Goal: Task Accomplishment & Management: Manage account settings

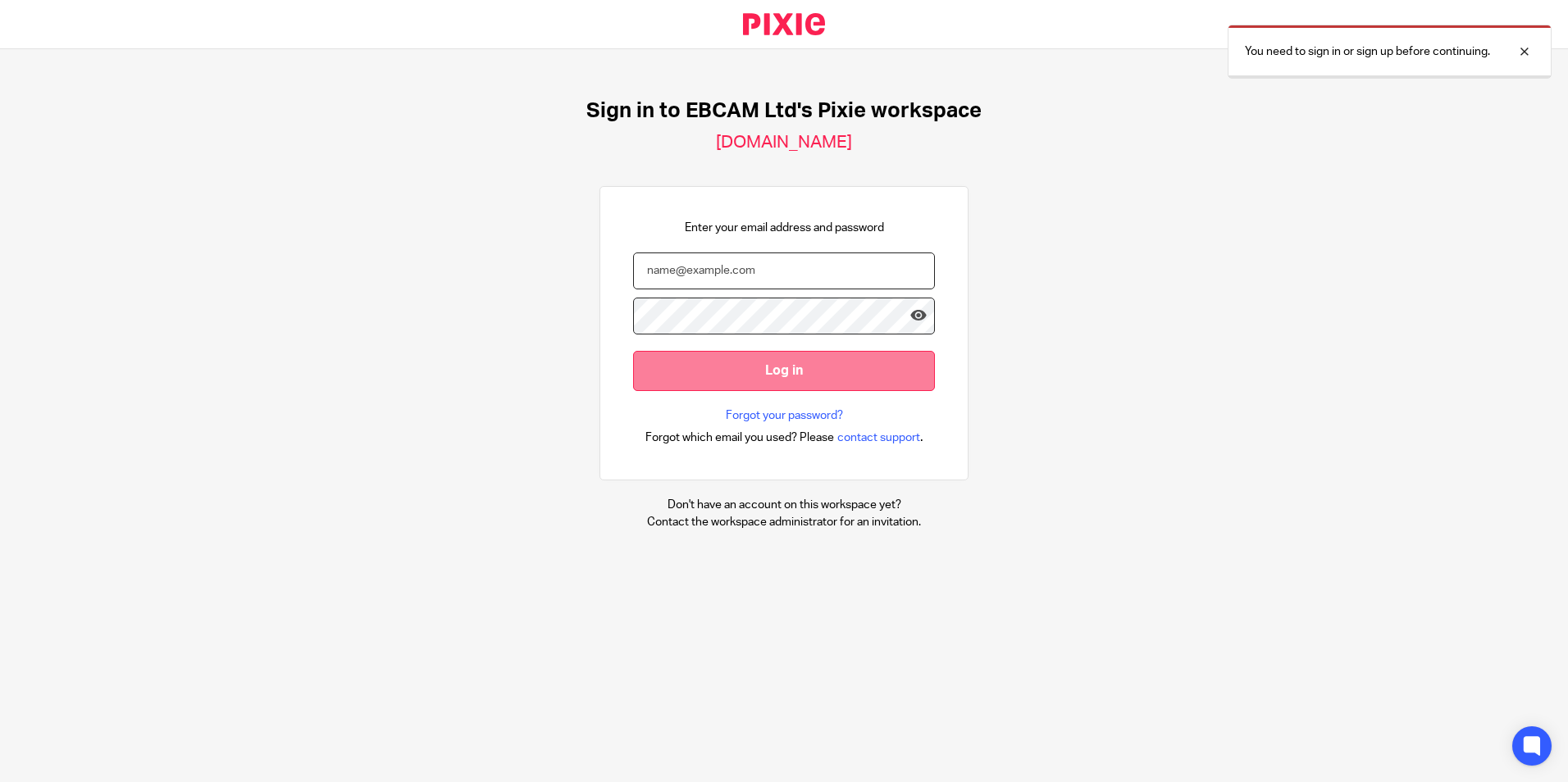
type input "lclark@ebcam.co.uk"
click at [790, 385] on input "Log in" at bounding box center [784, 371] width 302 height 40
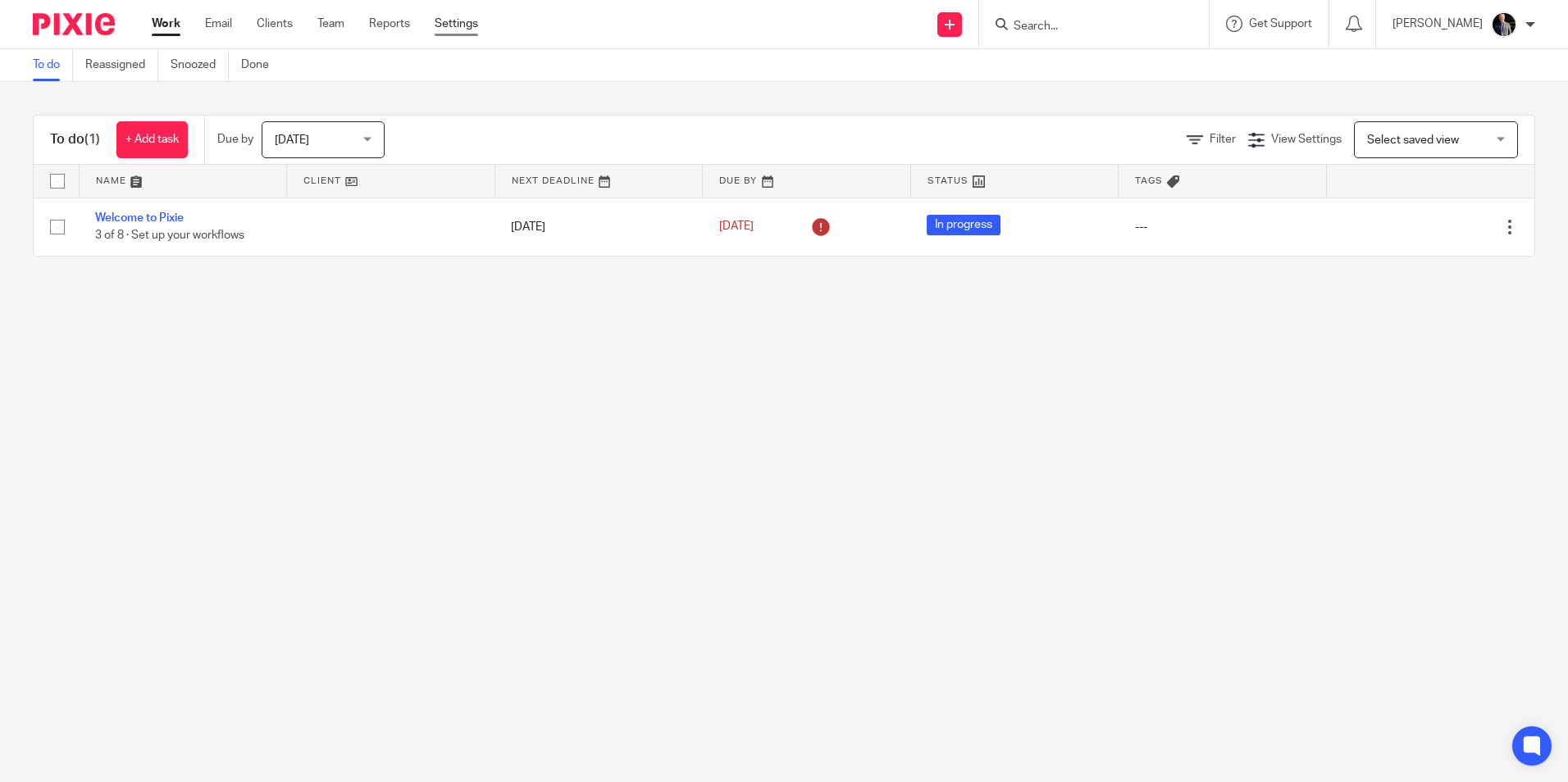
click at [467, 24] on link "Settings" at bounding box center [456, 24] width 44 height 16
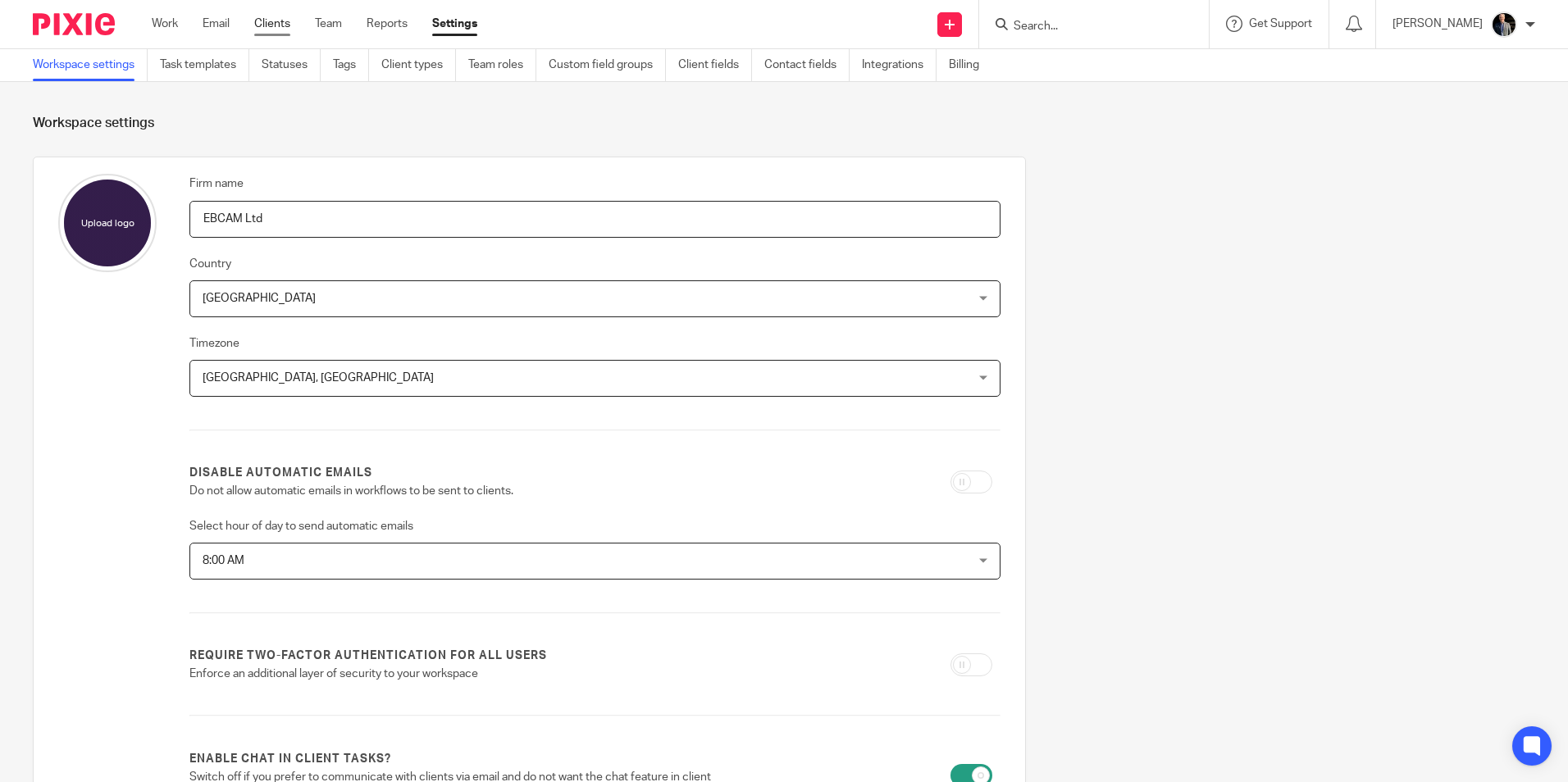
click at [265, 29] on link "Clients" at bounding box center [272, 24] width 36 height 16
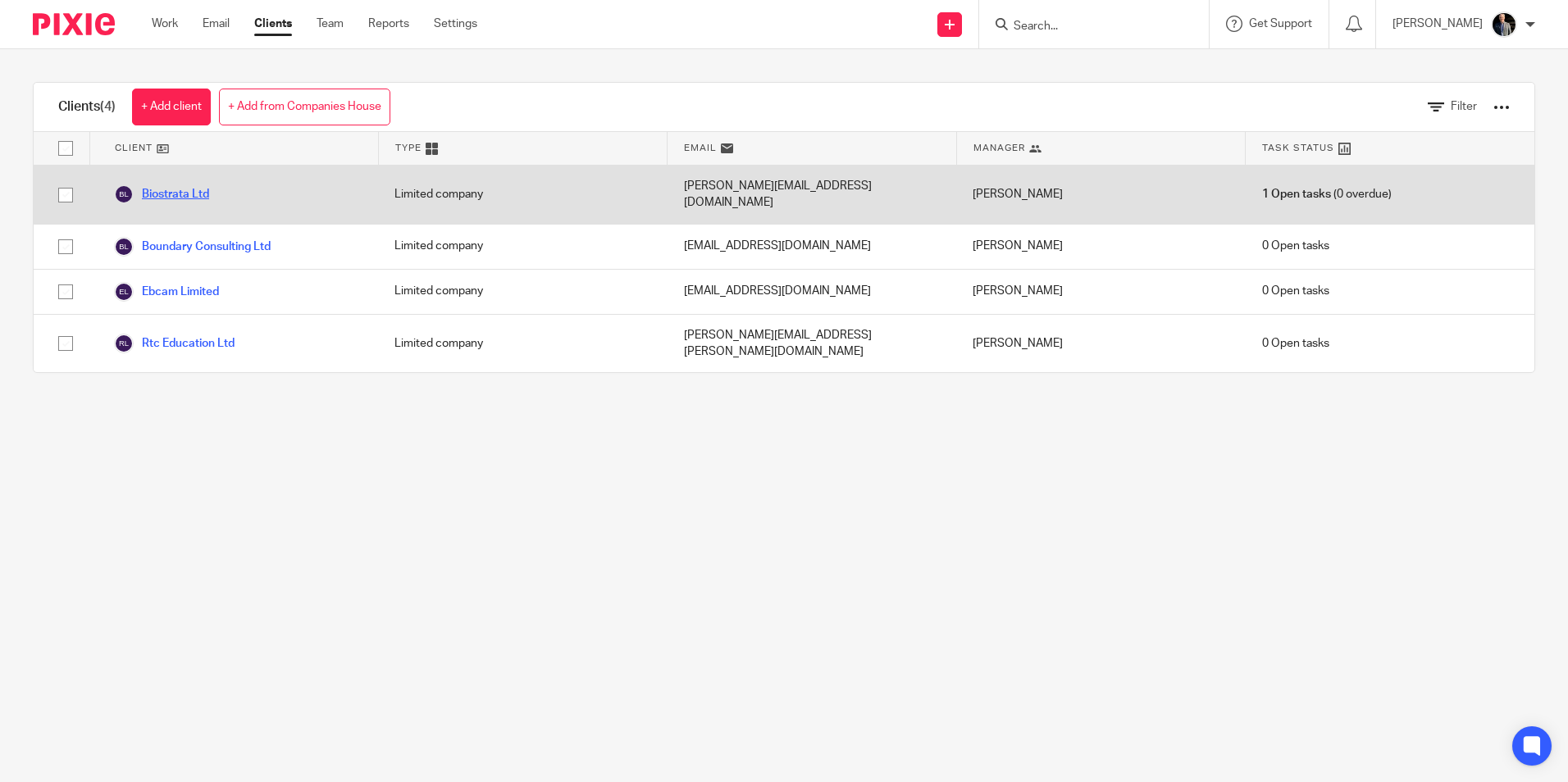
click at [183, 185] on link "Biostrata Ltd" at bounding box center [161, 195] width 95 height 20
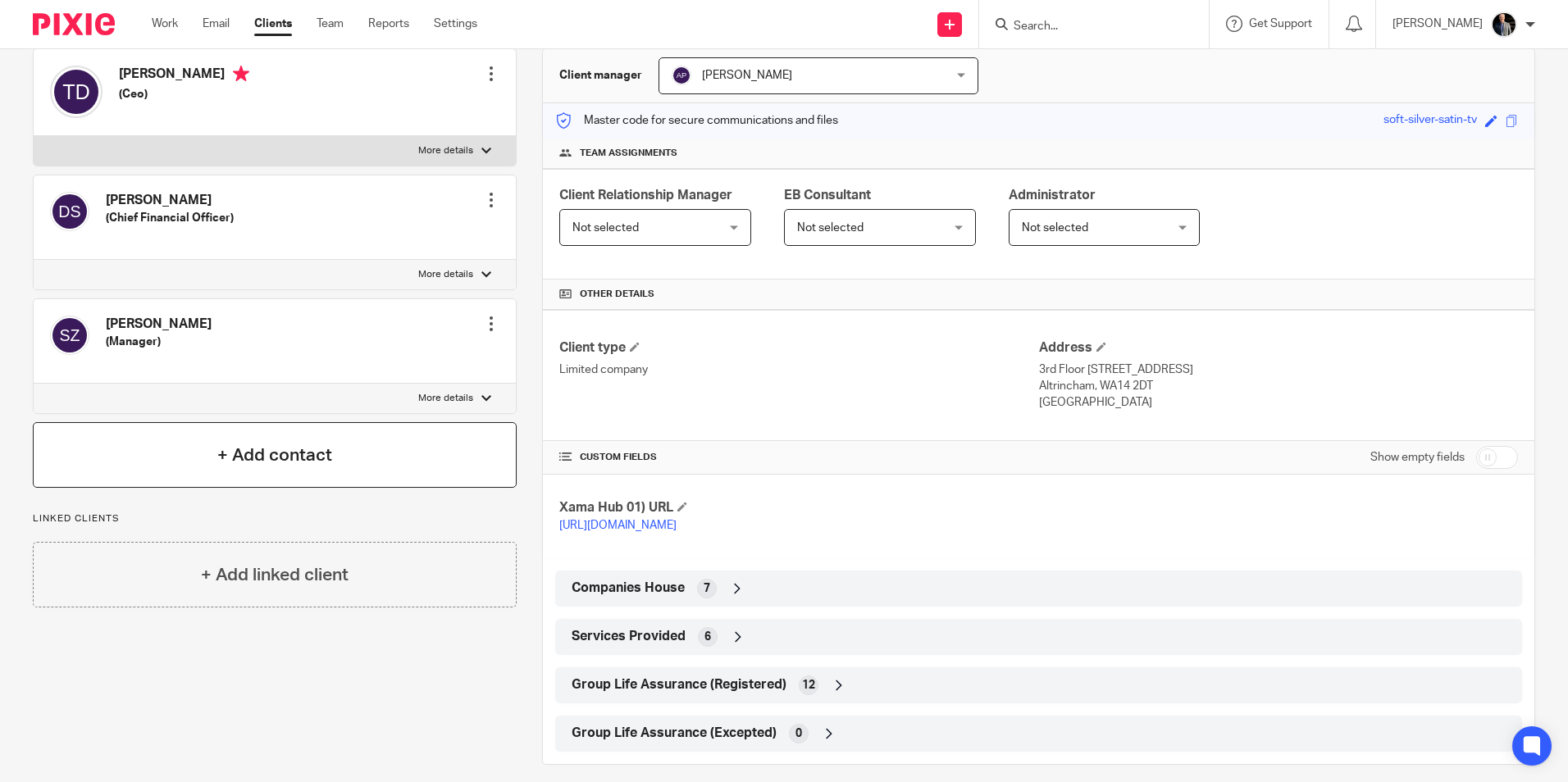
scroll to position [188, 0]
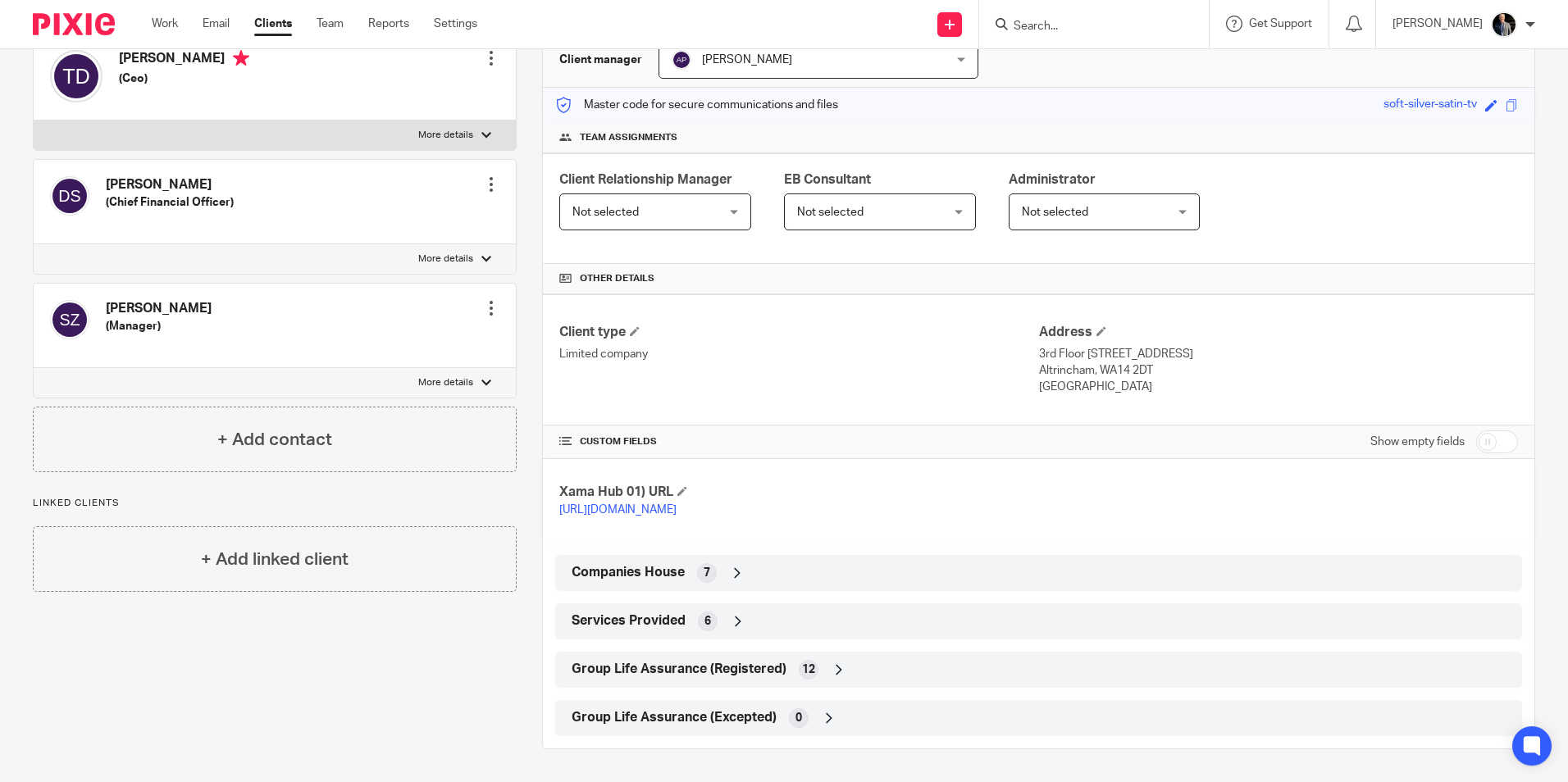
click at [735, 618] on icon at bounding box center [738, 621] width 16 height 16
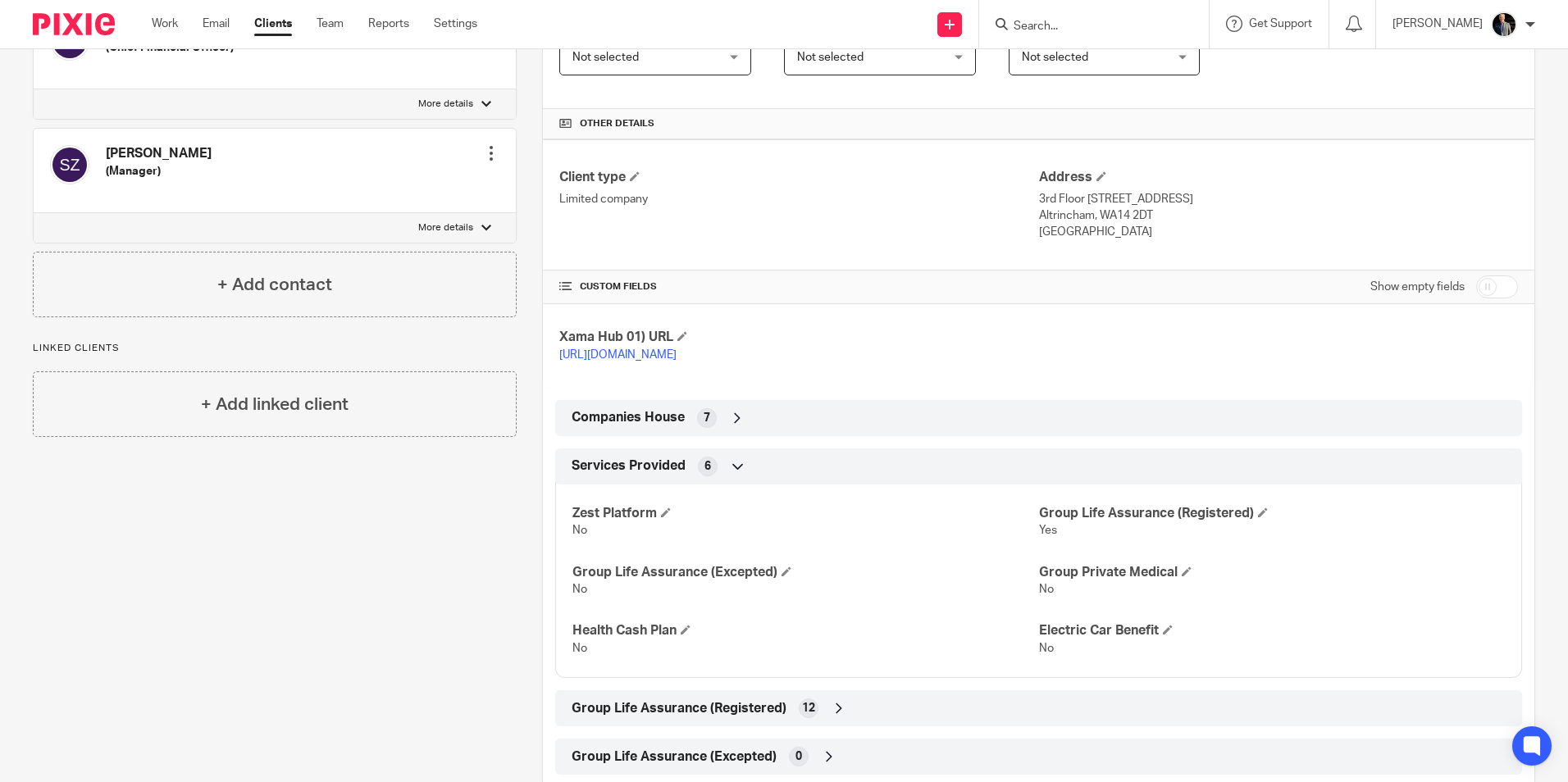
scroll to position [383, 0]
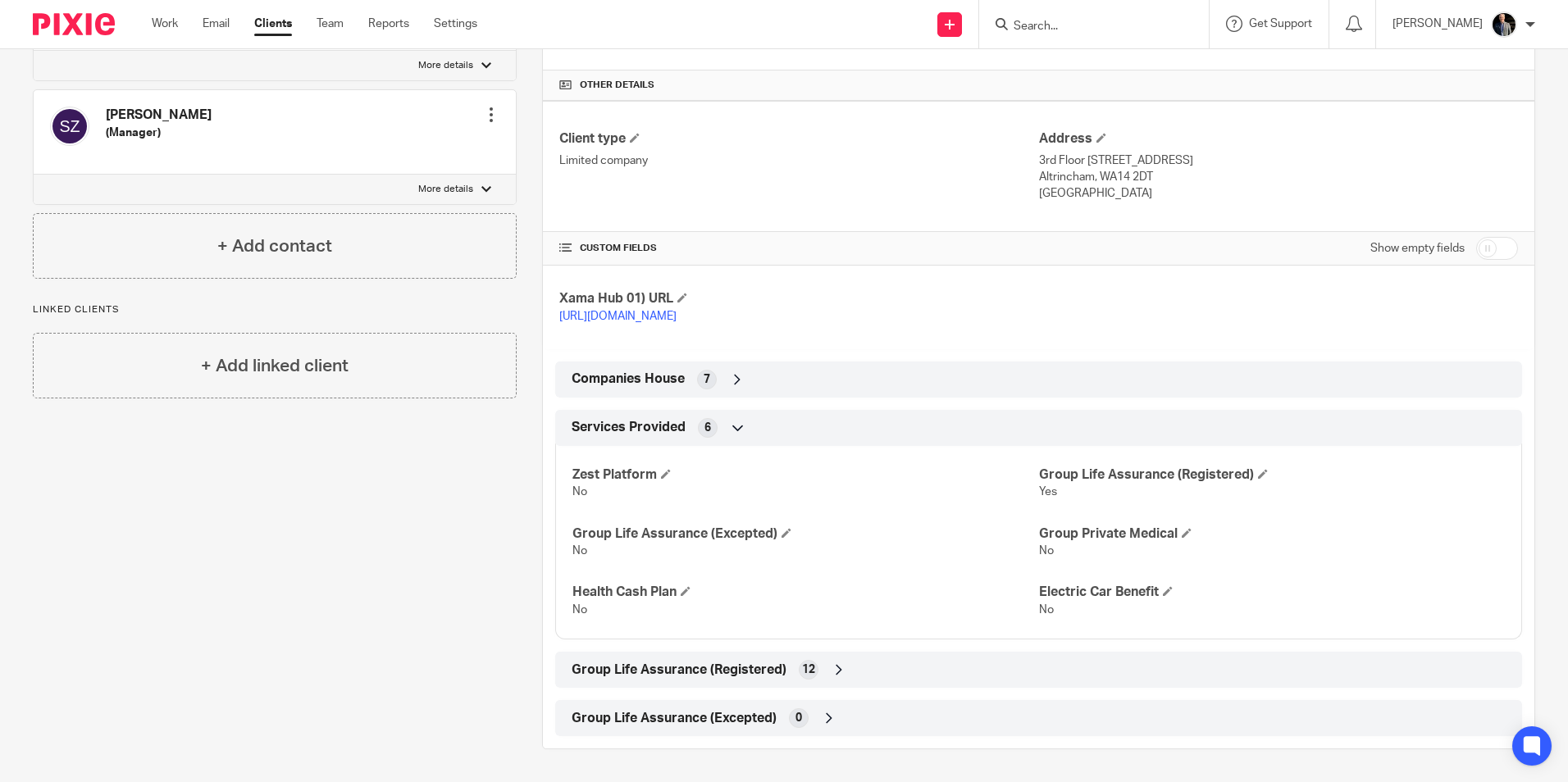
click at [831, 666] on icon at bounding box center [839, 669] width 16 height 16
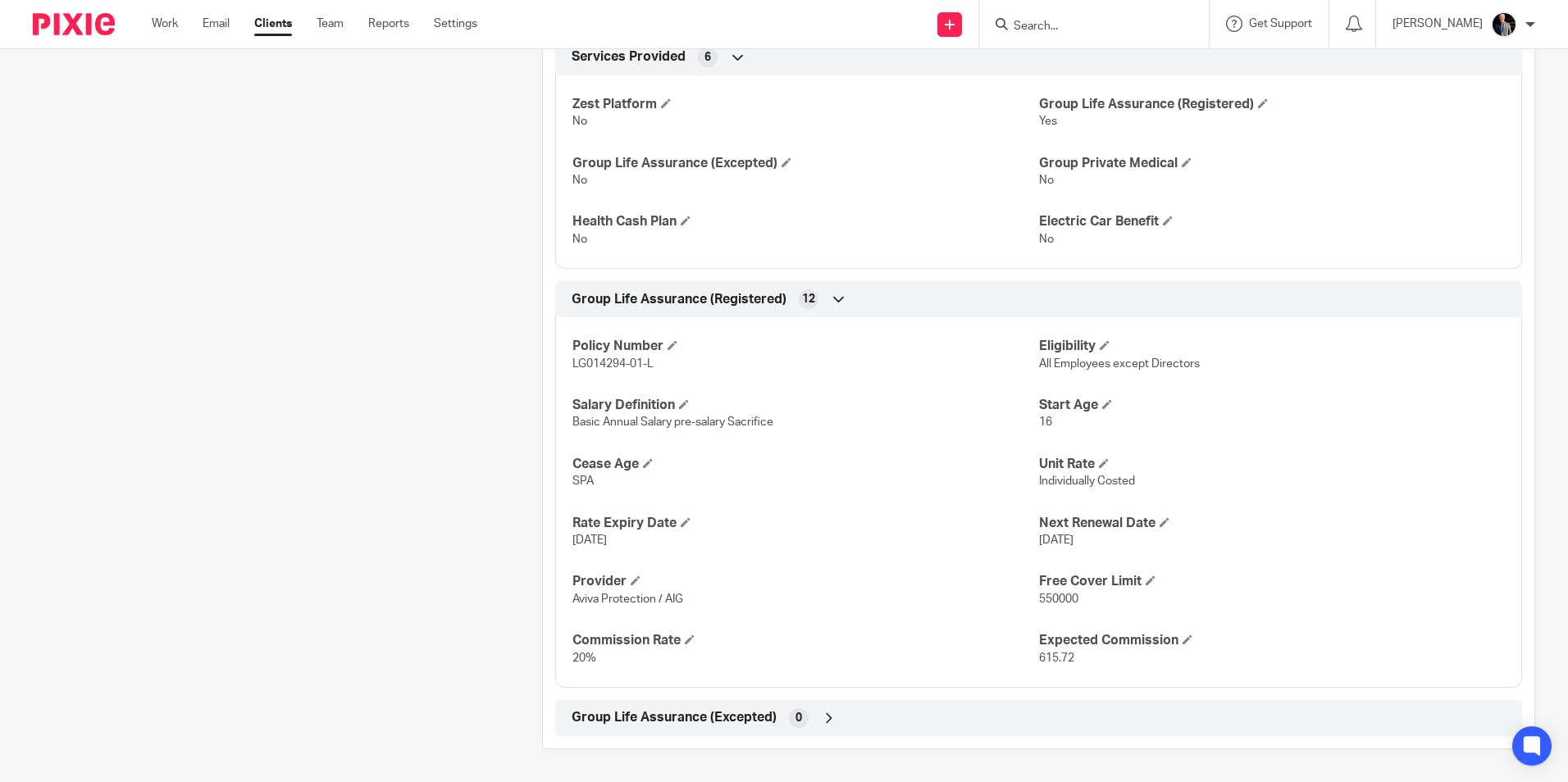
scroll to position [752, 0]
click at [822, 710] on icon at bounding box center [829, 718] width 16 height 16
click at [823, 720] on icon at bounding box center [829, 718] width 16 height 16
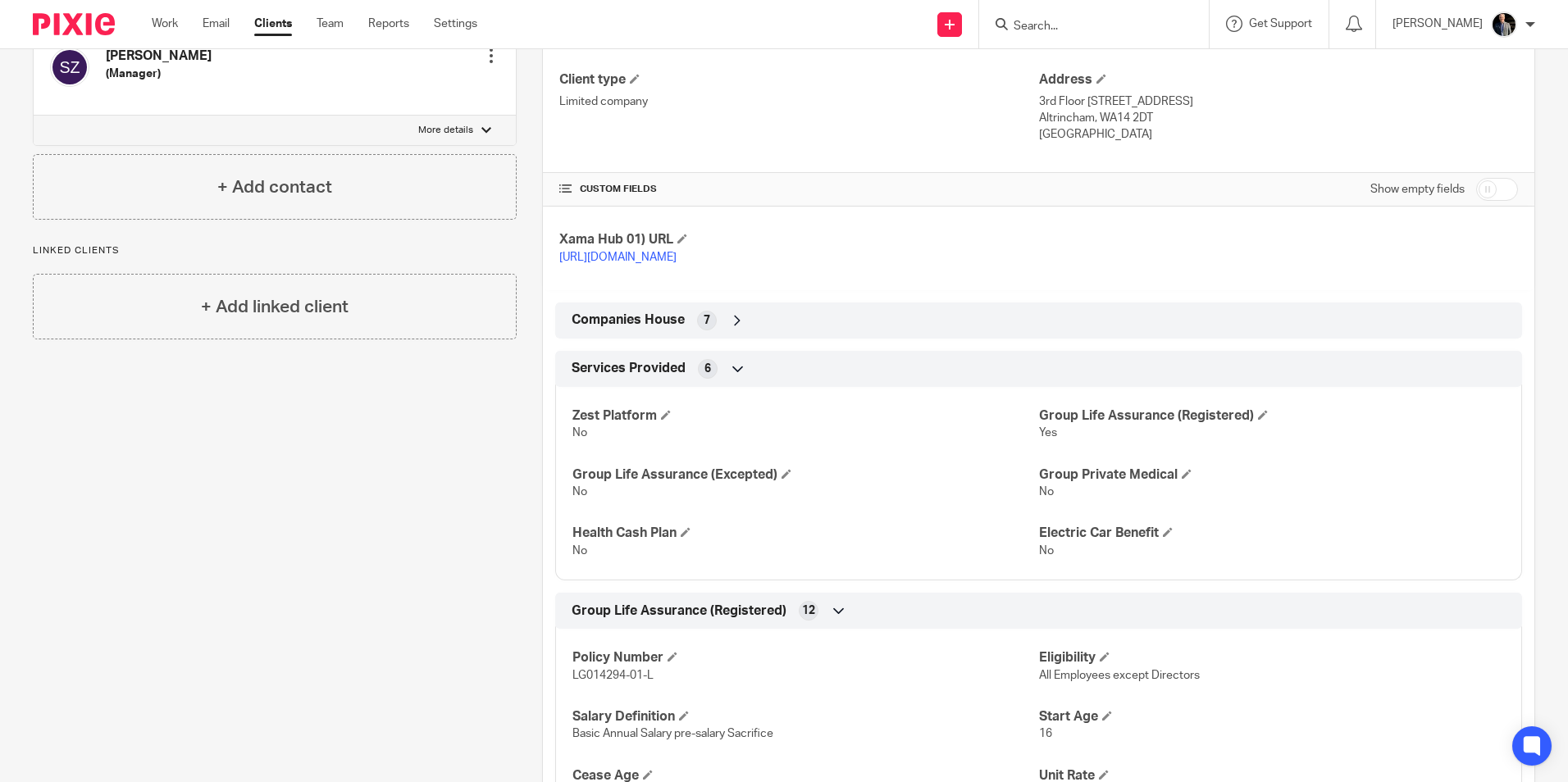
scroll to position [14, 0]
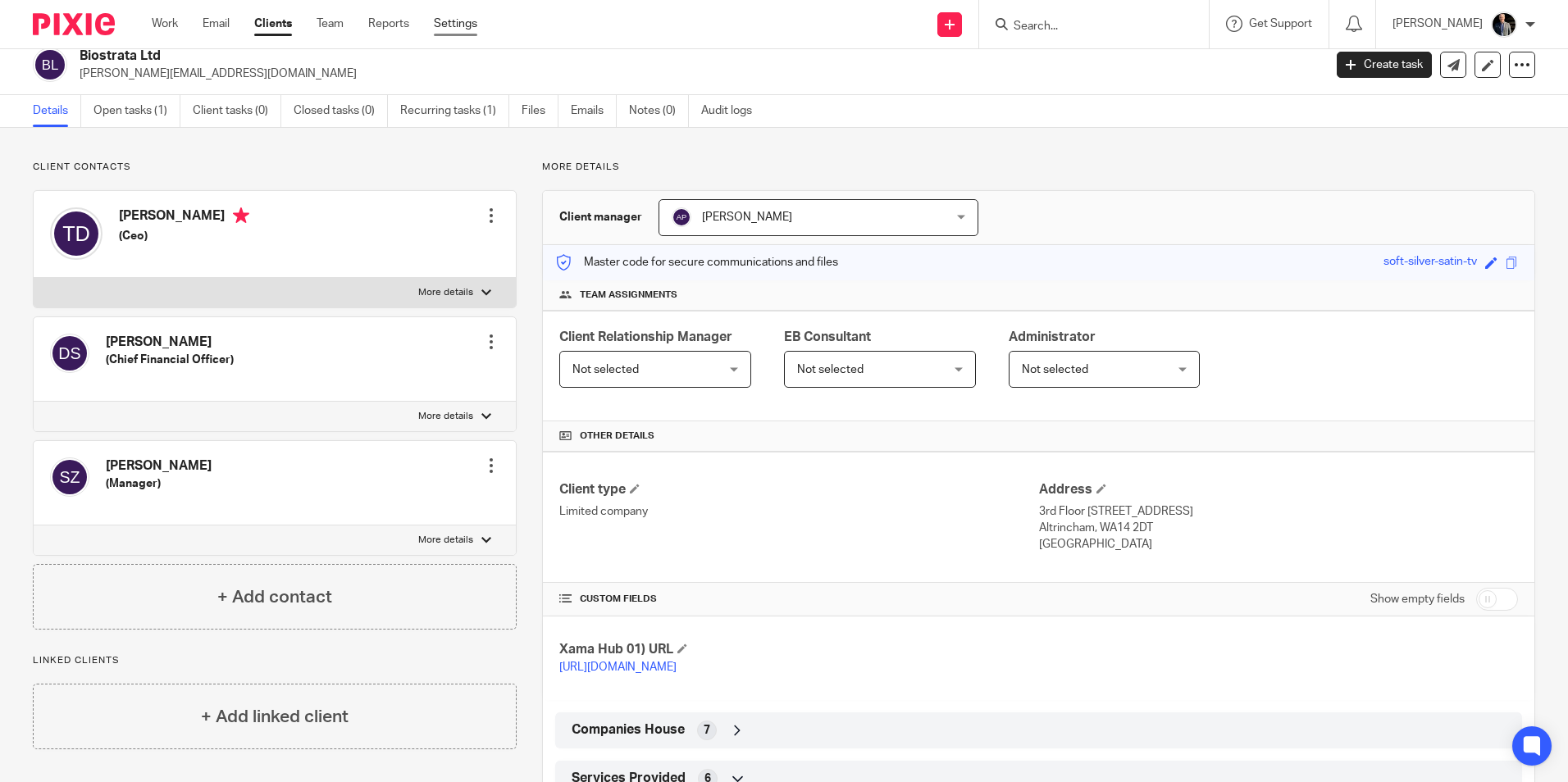
click at [469, 21] on link "Settings" at bounding box center [455, 24] width 44 height 16
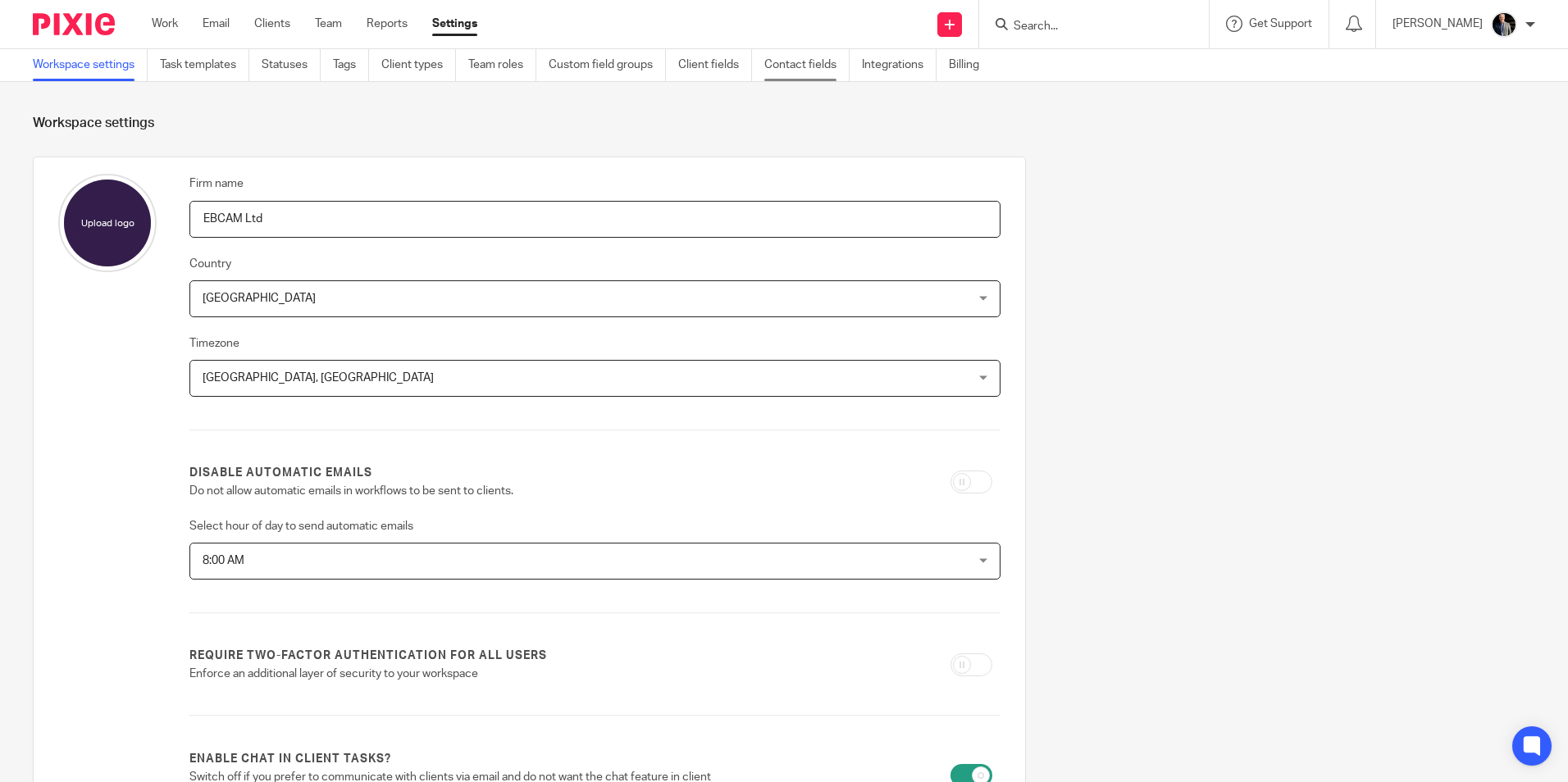
click at [819, 61] on link "Contact fields" at bounding box center [806, 65] width 85 height 32
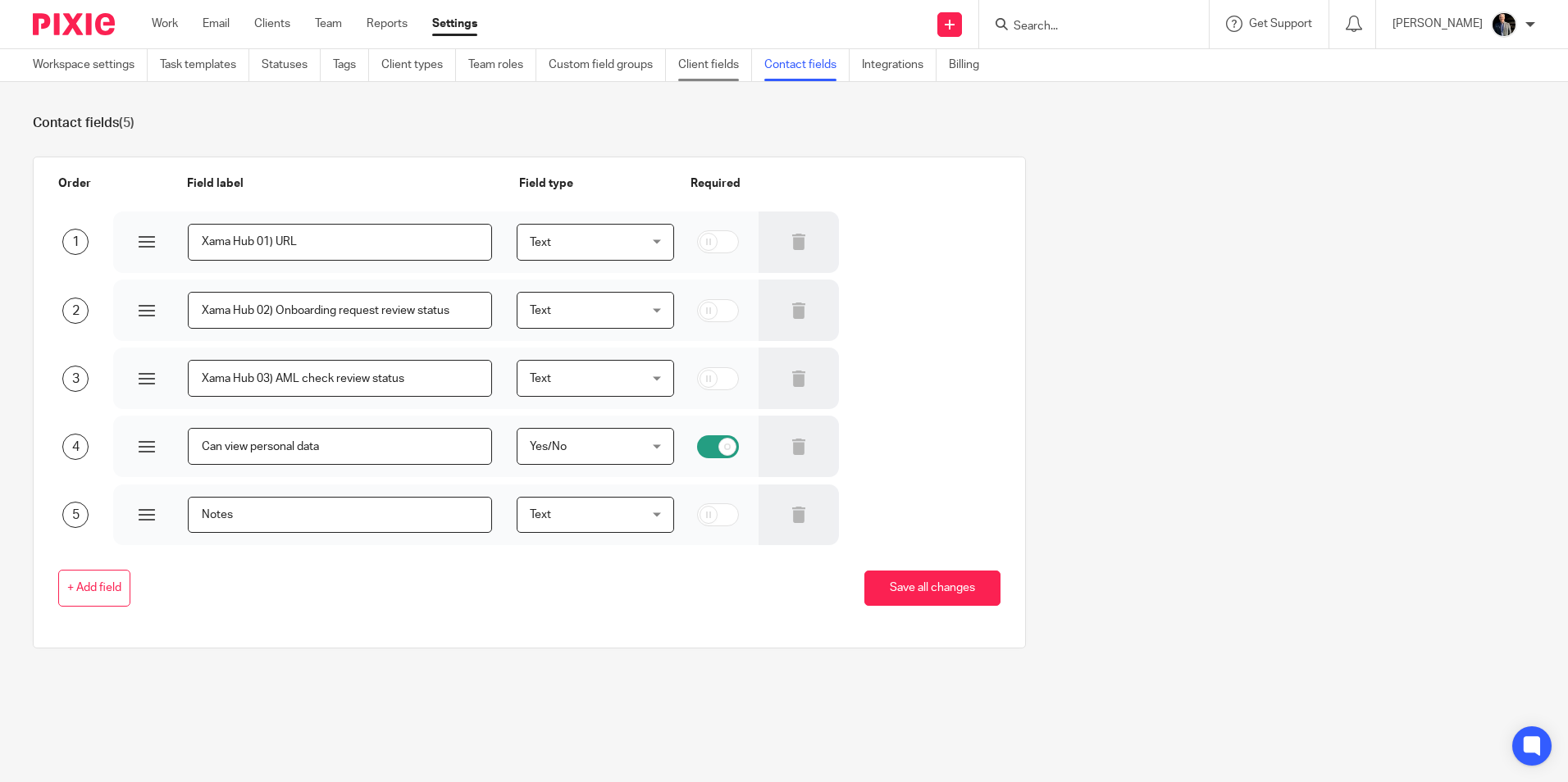
click at [710, 66] on link "Client fields" at bounding box center [715, 65] width 74 height 32
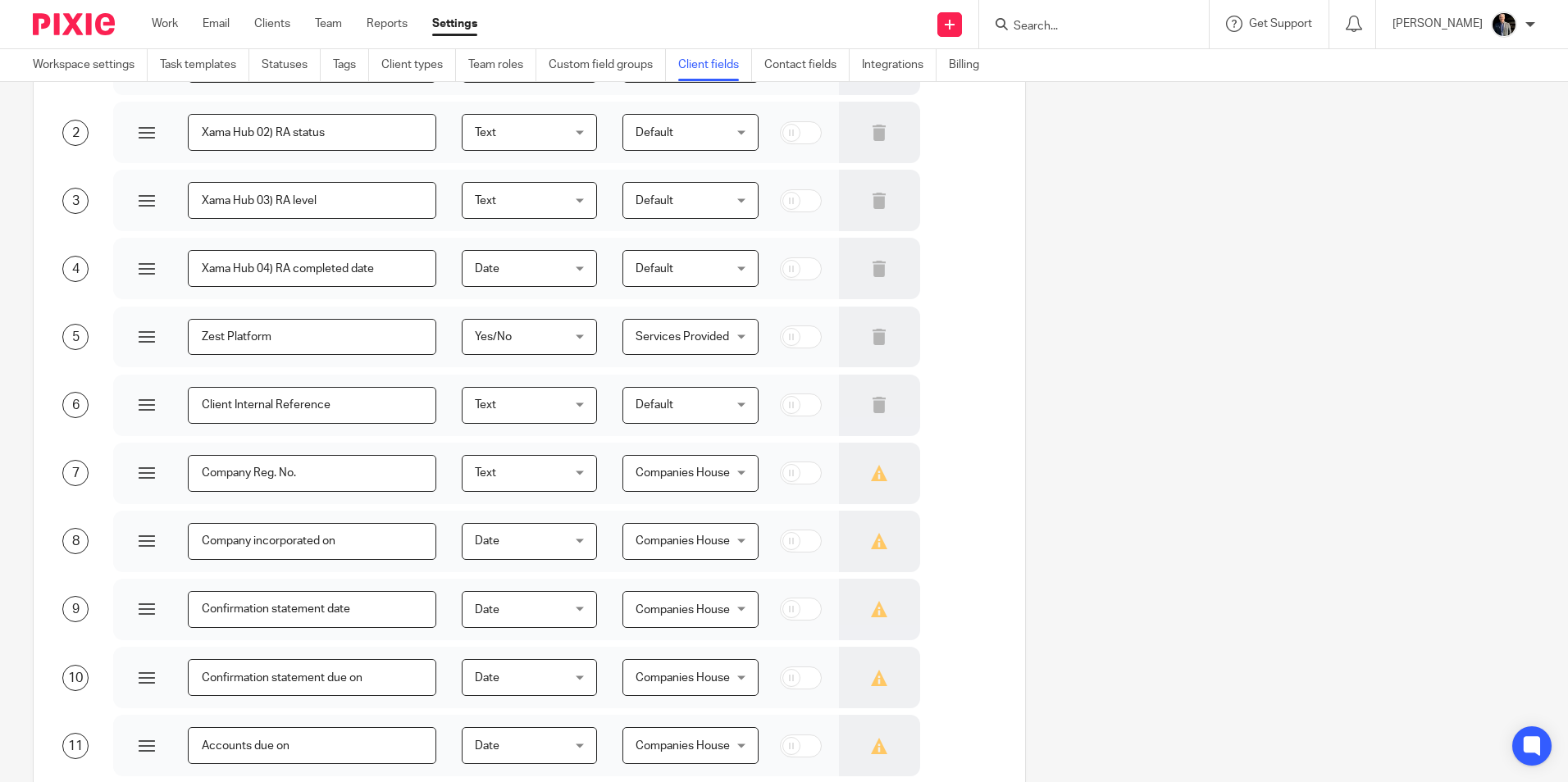
scroll to position [36, 0]
